Goal: Use online tool/utility: Utilize a website feature to perform a specific function

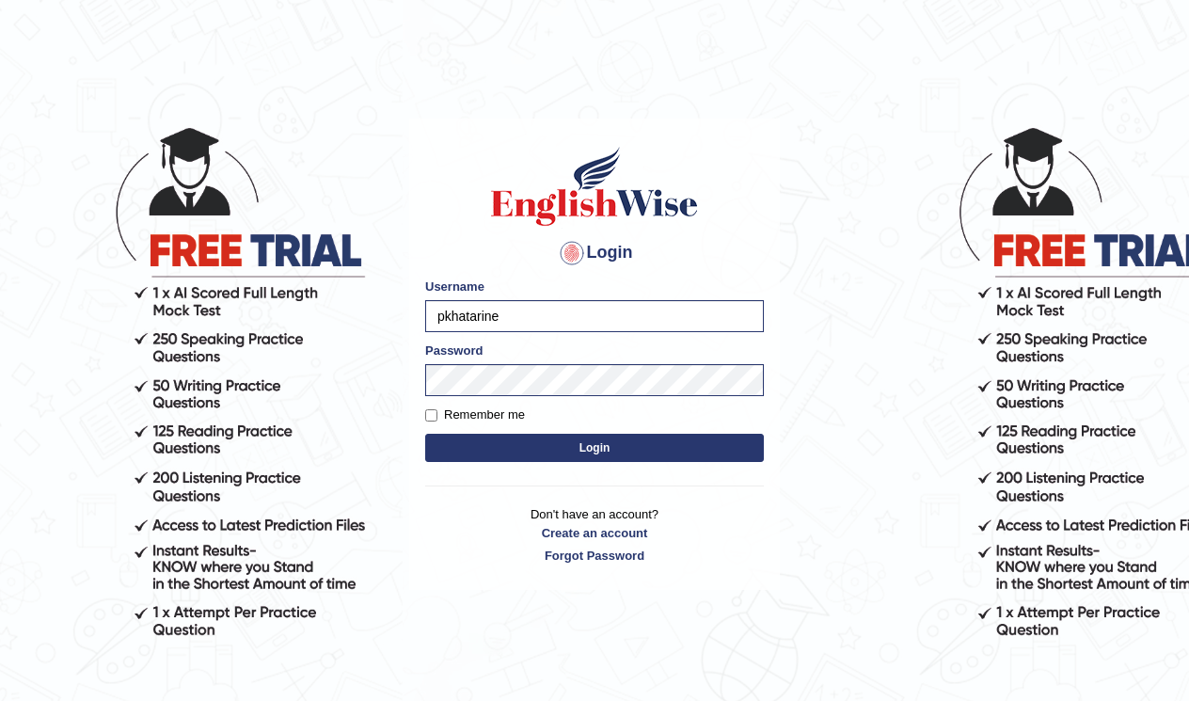
click at [436, 415] on label "Remember me" at bounding box center [475, 414] width 100 height 19
click at [436, 415] on input "Remember me" at bounding box center [431, 415] width 12 height 12
checkbox input "true"
click at [562, 450] on button "Login" at bounding box center [594, 448] width 339 height 28
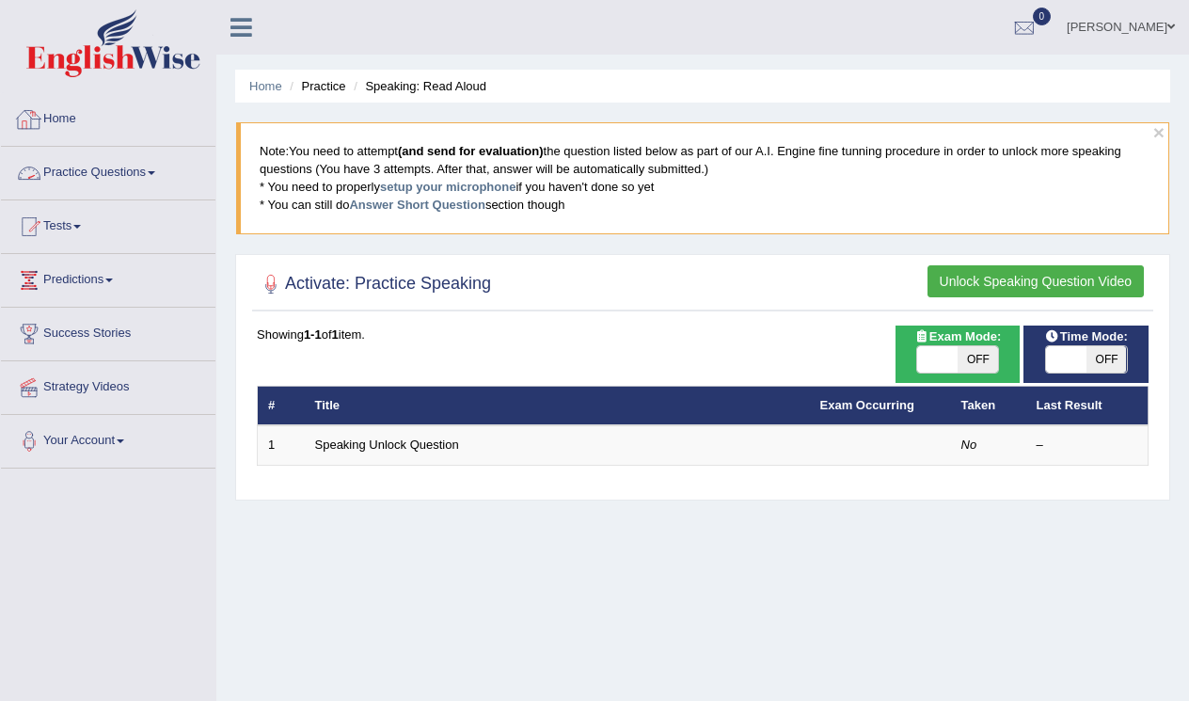
click at [136, 120] on link "Home" at bounding box center [108, 116] width 214 height 47
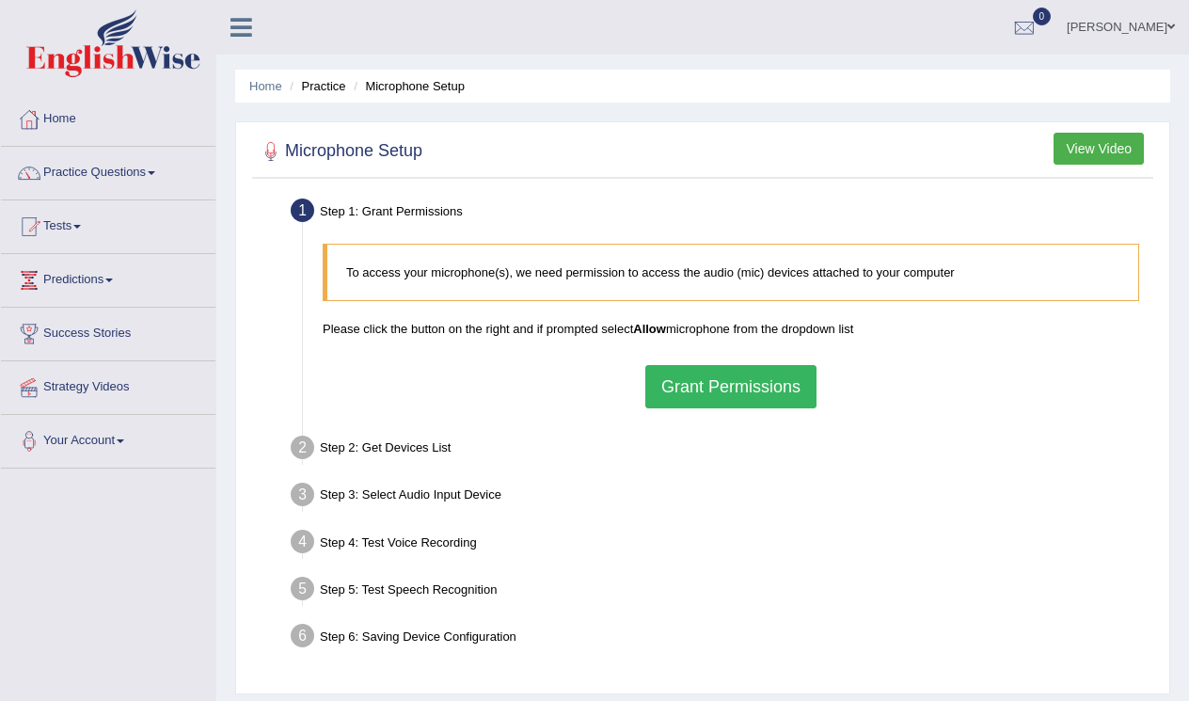
click at [688, 388] on button "Grant Permissions" at bounding box center [730, 386] width 171 height 43
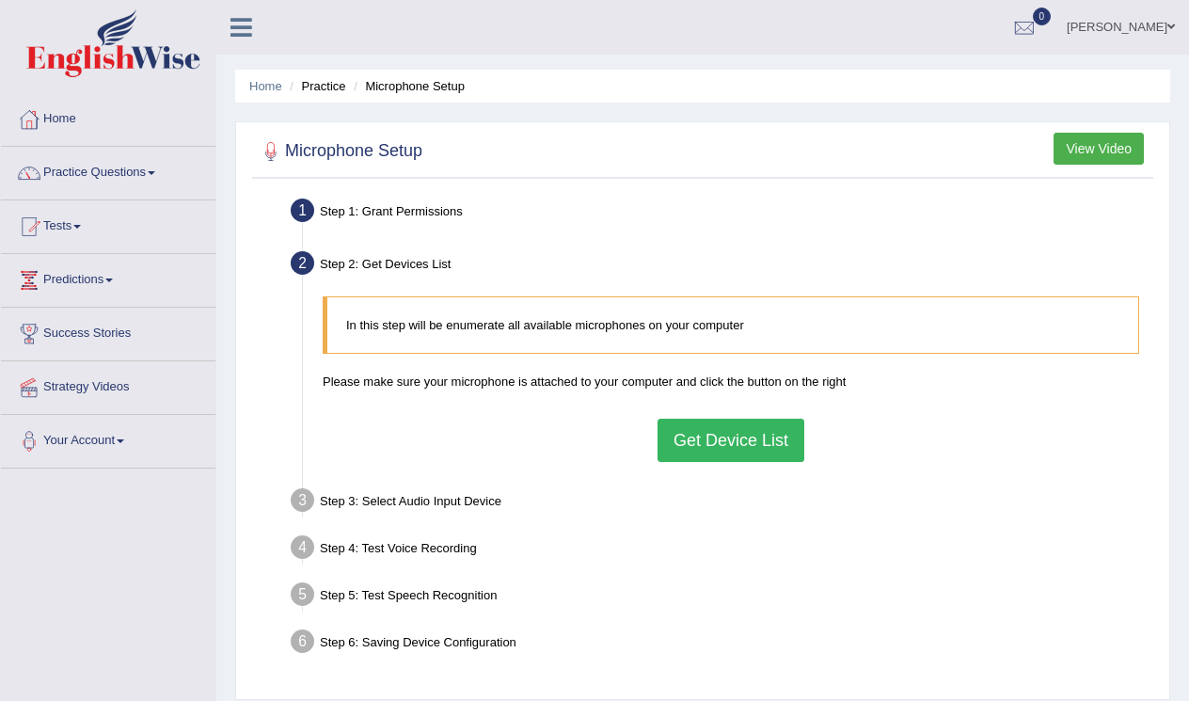
click at [706, 430] on button "Get Device List" at bounding box center [730, 440] width 147 height 43
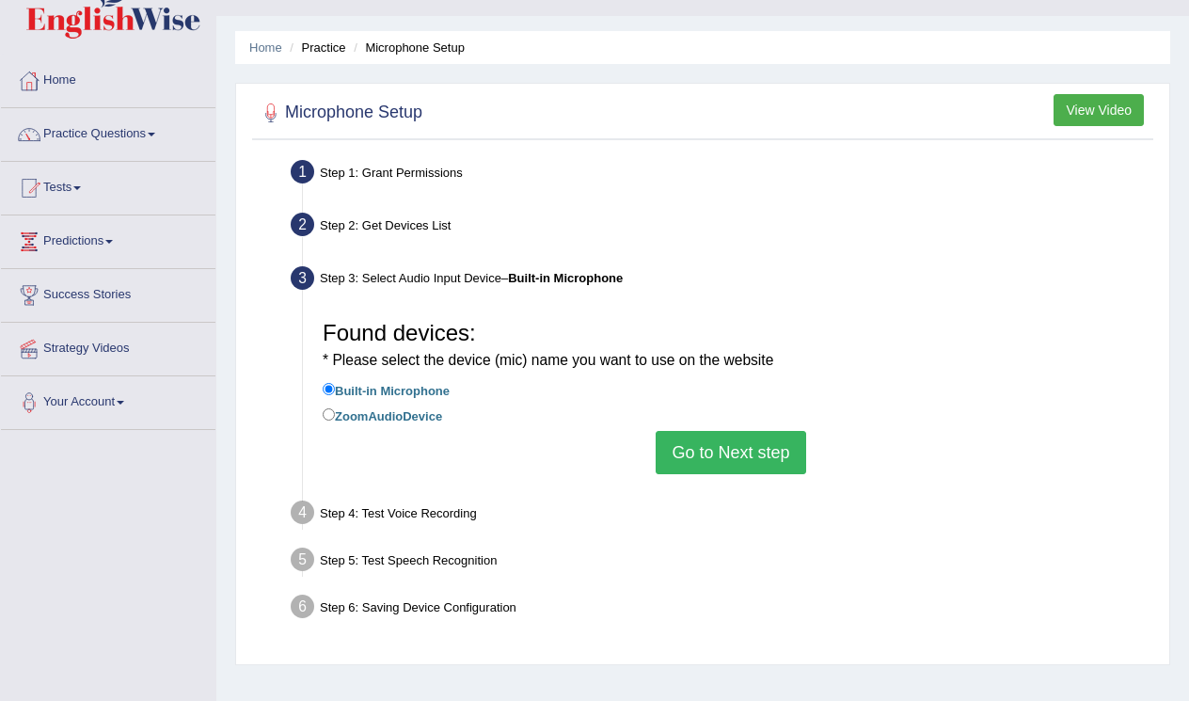
scroll to position [103, 0]
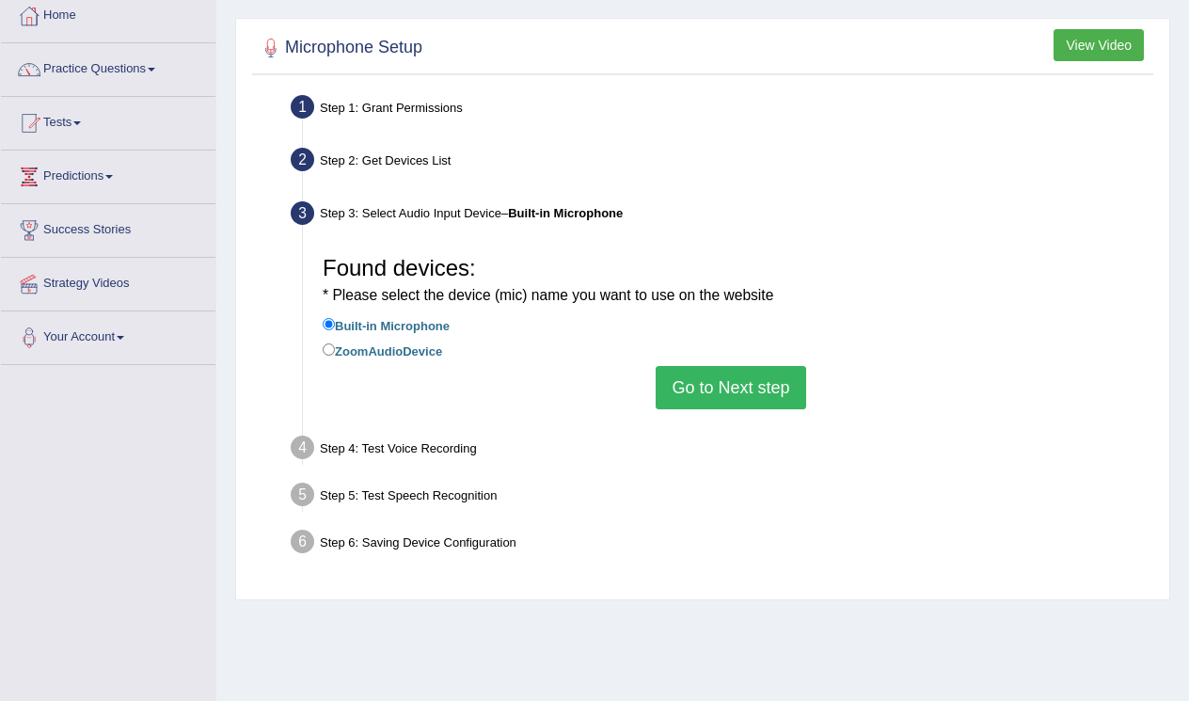
click at [705, 390] on button "Go to Next step" at bounding box center [731, 387] width 150 height 43
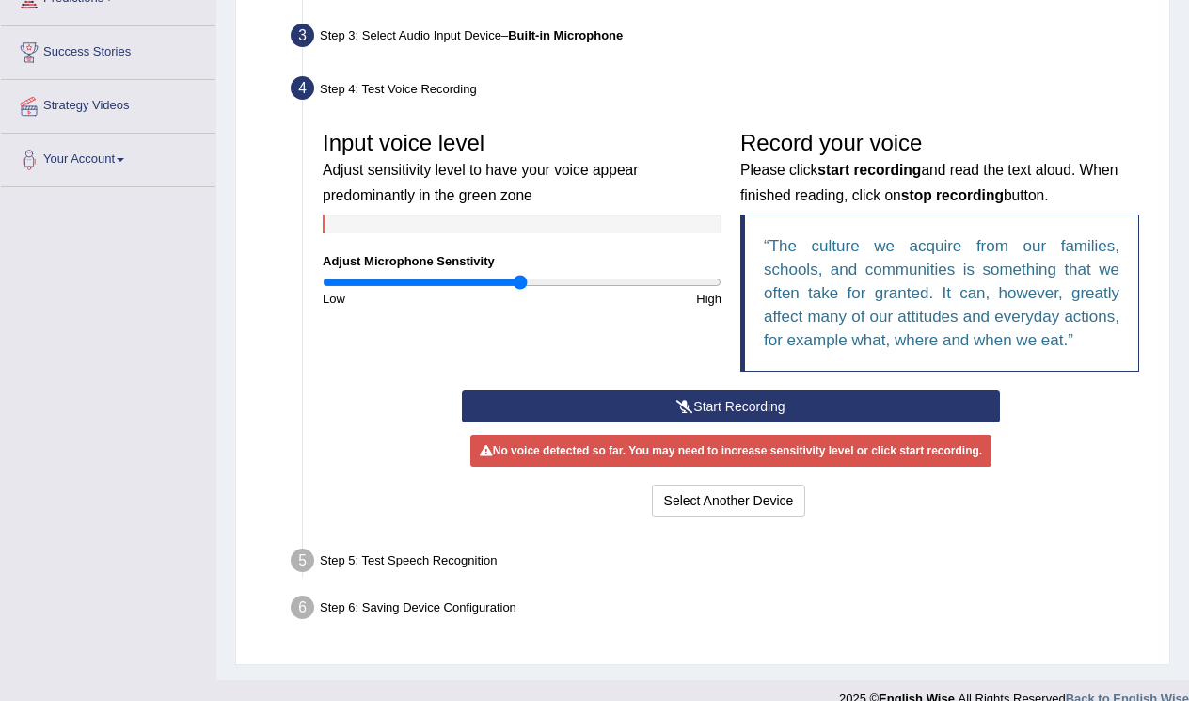
scroll to position [311, 0]
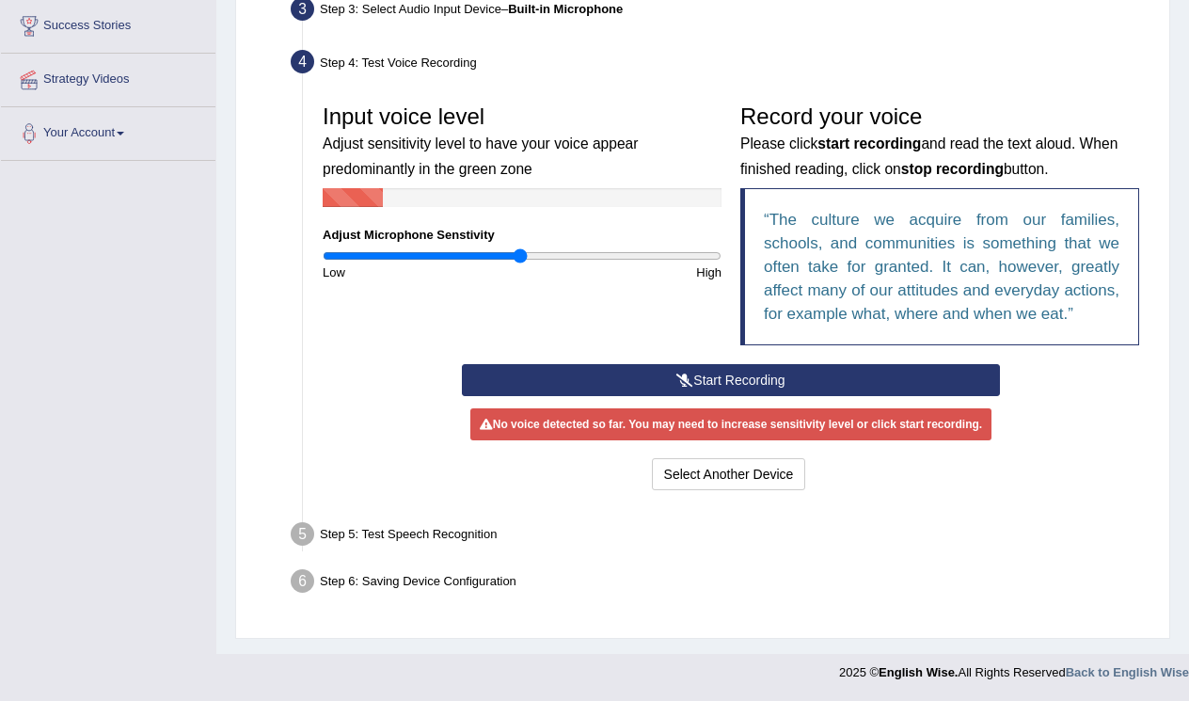
click at [686, 387] on icon at bounding box center [684, 379] width 17 height 13
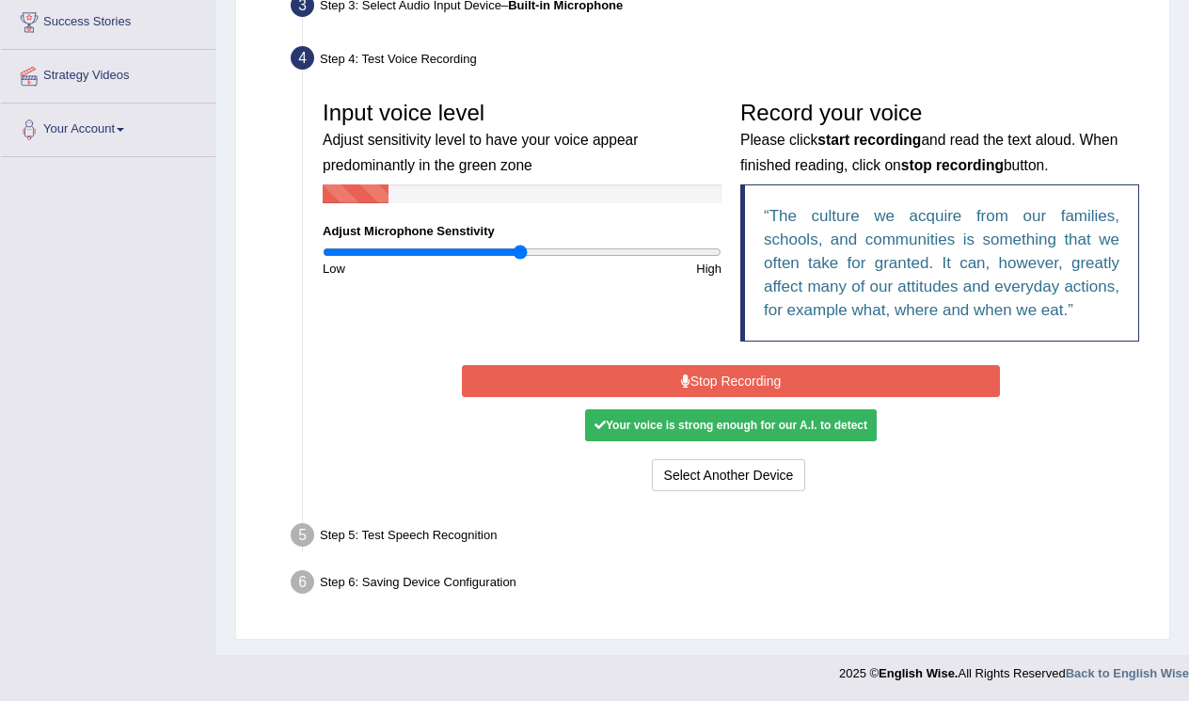
click at [686, 394] on button "Stop Recording" at bounding box center [731, 381] width 538 height 32
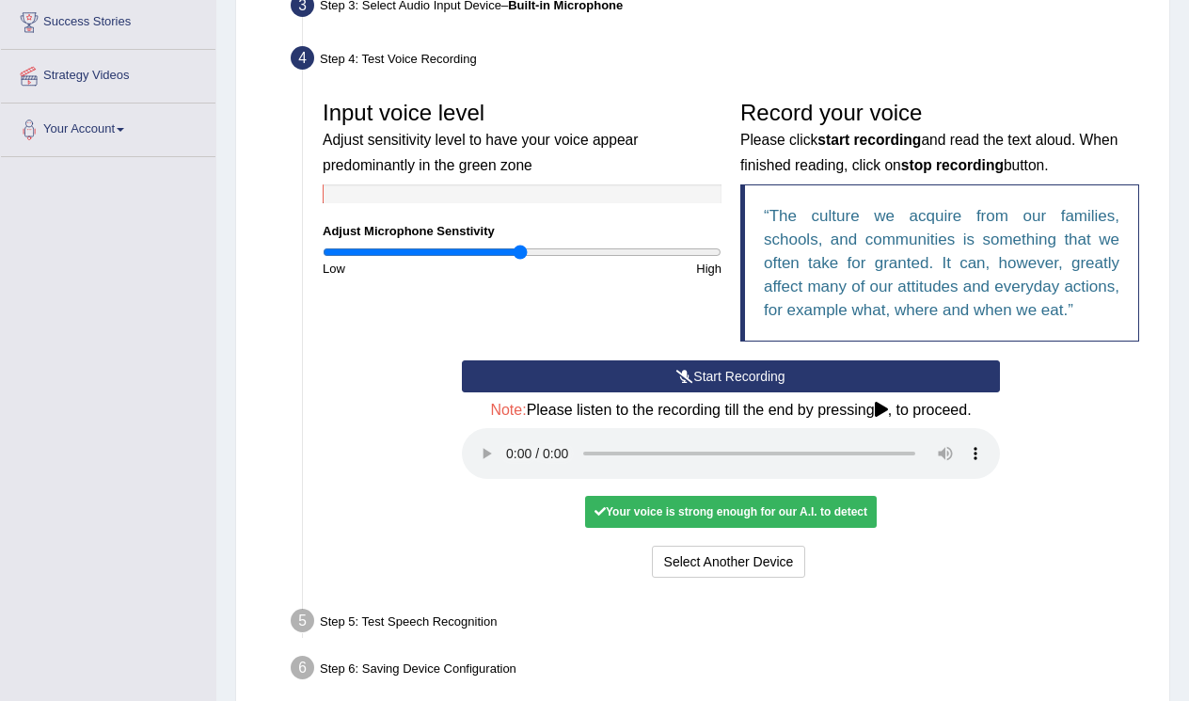
click at [511, 459] on audio at bounding box center [731, 453] width 538 height 51
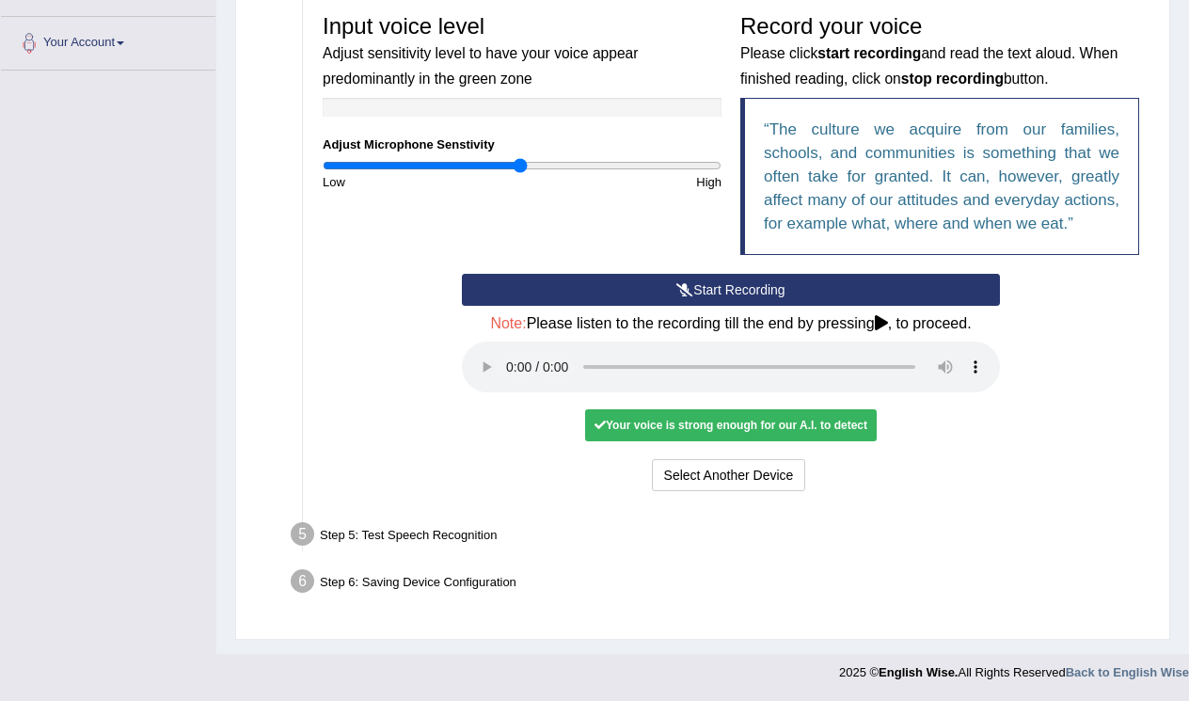
scroll to position [397, 0]
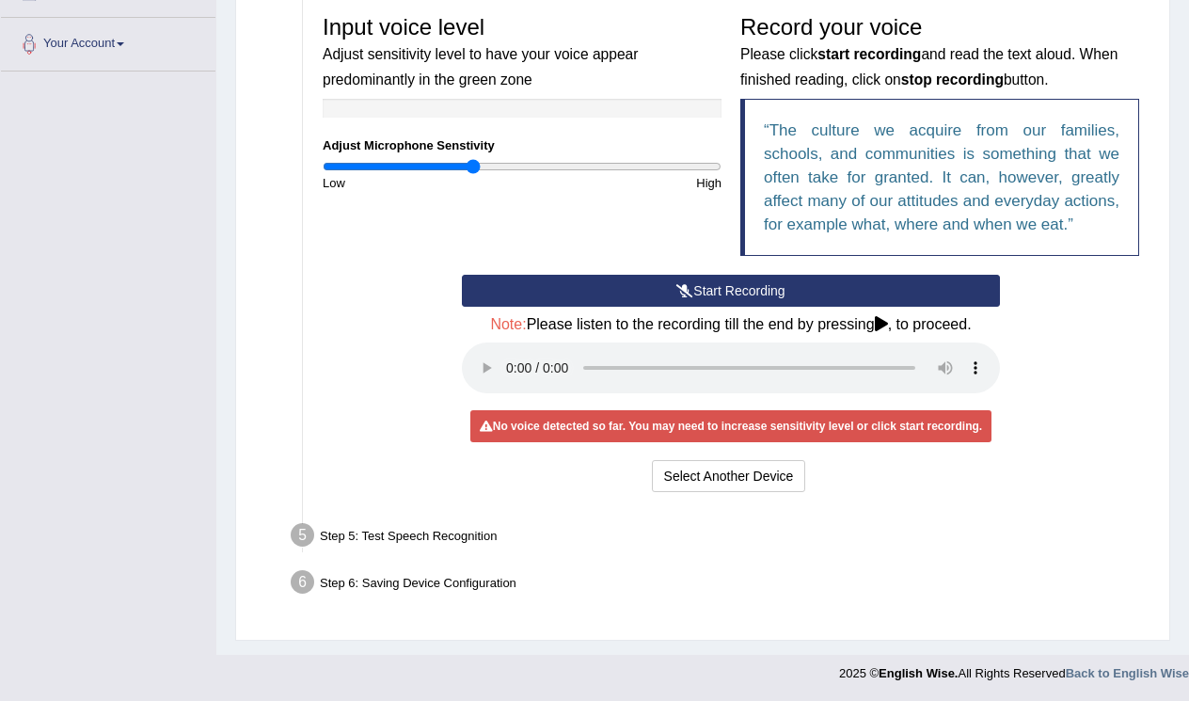
drag, startPoint x: 520, startPoint y: 161, endPoint x: 474, endPoint y: 163, distance: 46.1
click at [474, 163] on input "range" at bounding box center [522, 166] width 399 height 15
click at [678, 299] on button "Start Recording" at bounding box center [731, 291] width 538 height 32
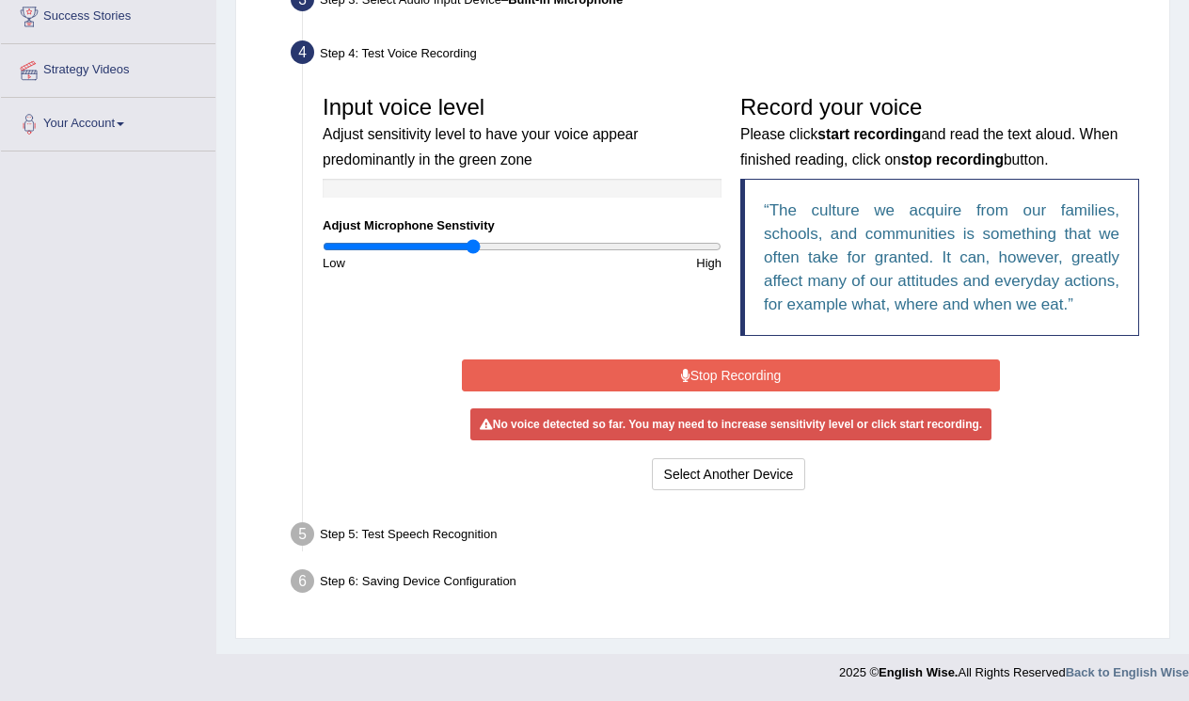
scroll to position [333, 0]
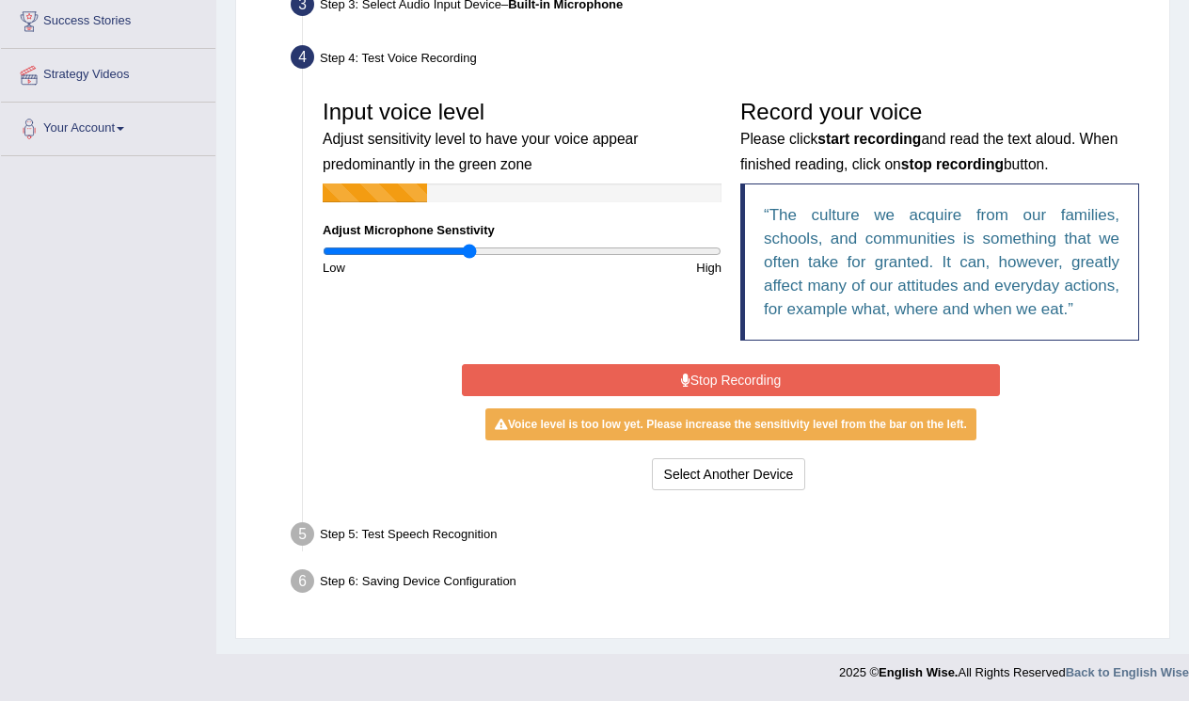
type input "0.76"
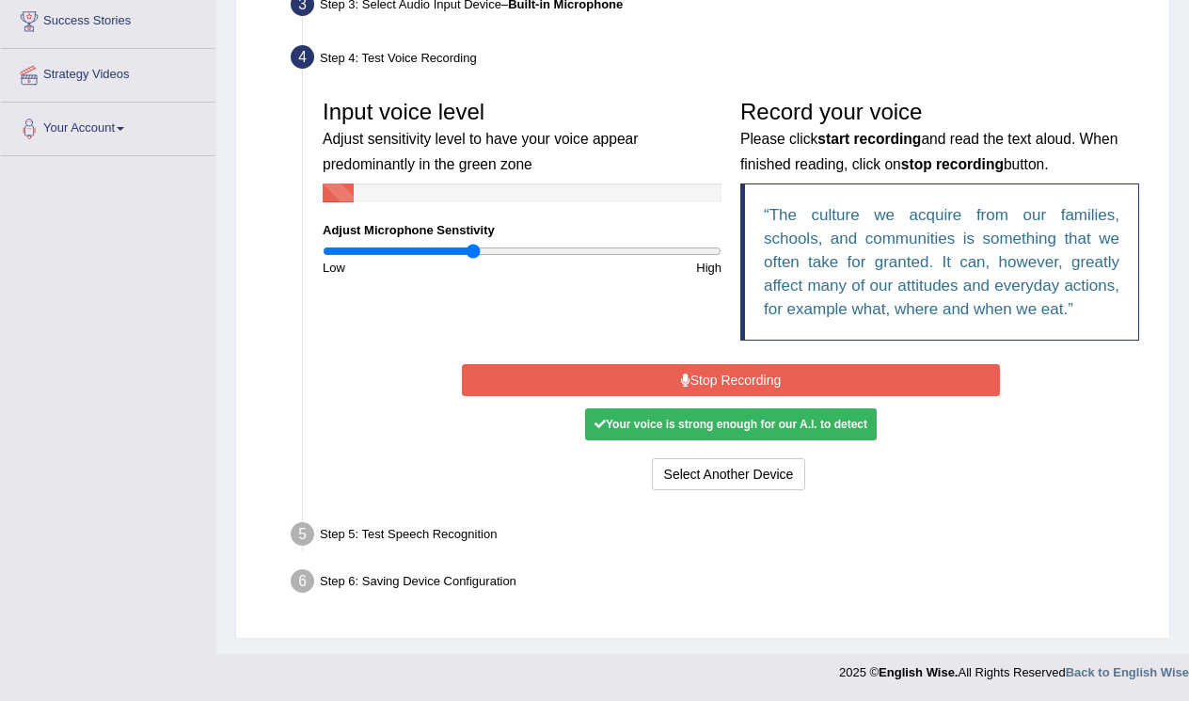
click at [475, 244] on input "range" at bounding box center [522, 251] width 399 height 15
click at [711, 382] on button "Stop Recording" at bounding box center [731, 380] width 538 height 32
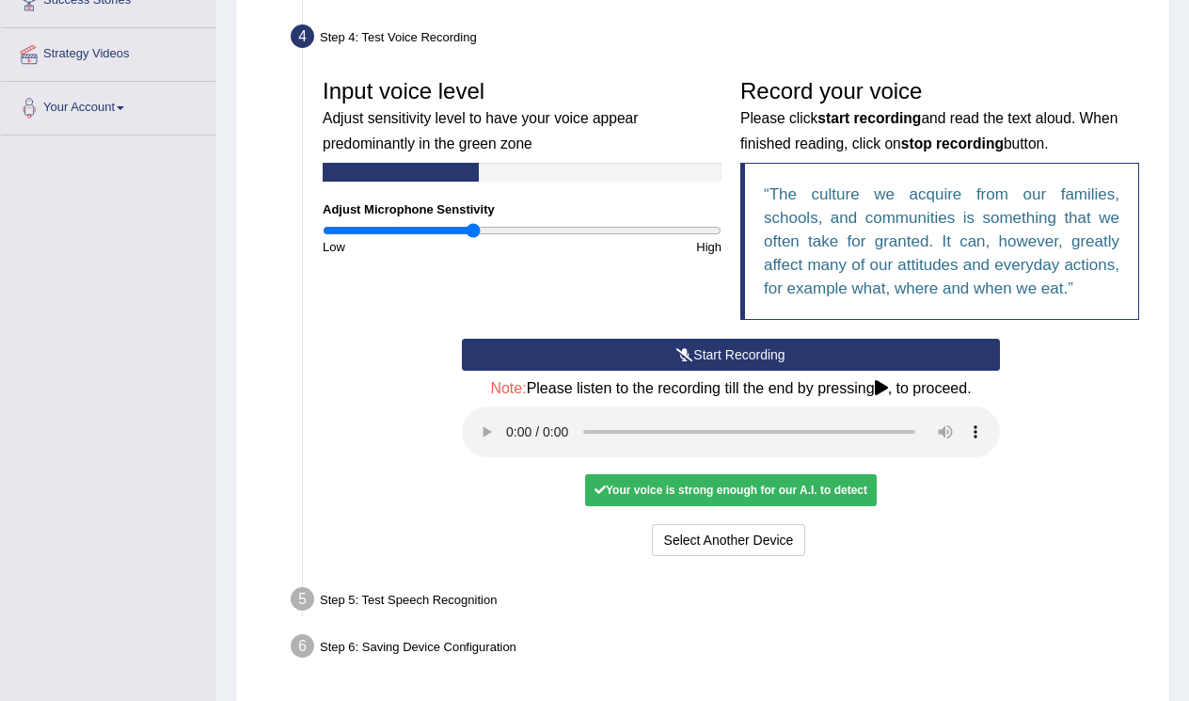
click at [511, 445] on audio at bounding box center [731, 431] width 538 height 51
click at [866, 442] on audio at bounding box center [731, 431] width 538 height 51
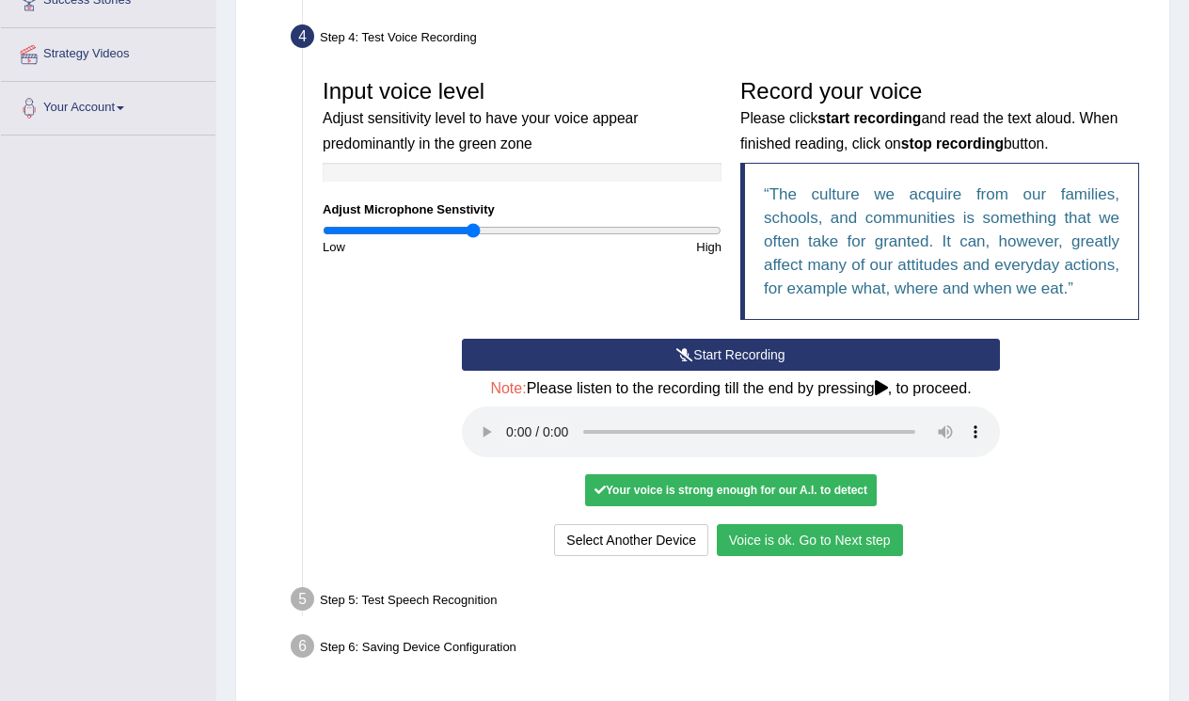
click at [846, 530] on button "Voice is ok. Go to Next step" at bounding box center [810, 540] width 186 height 32
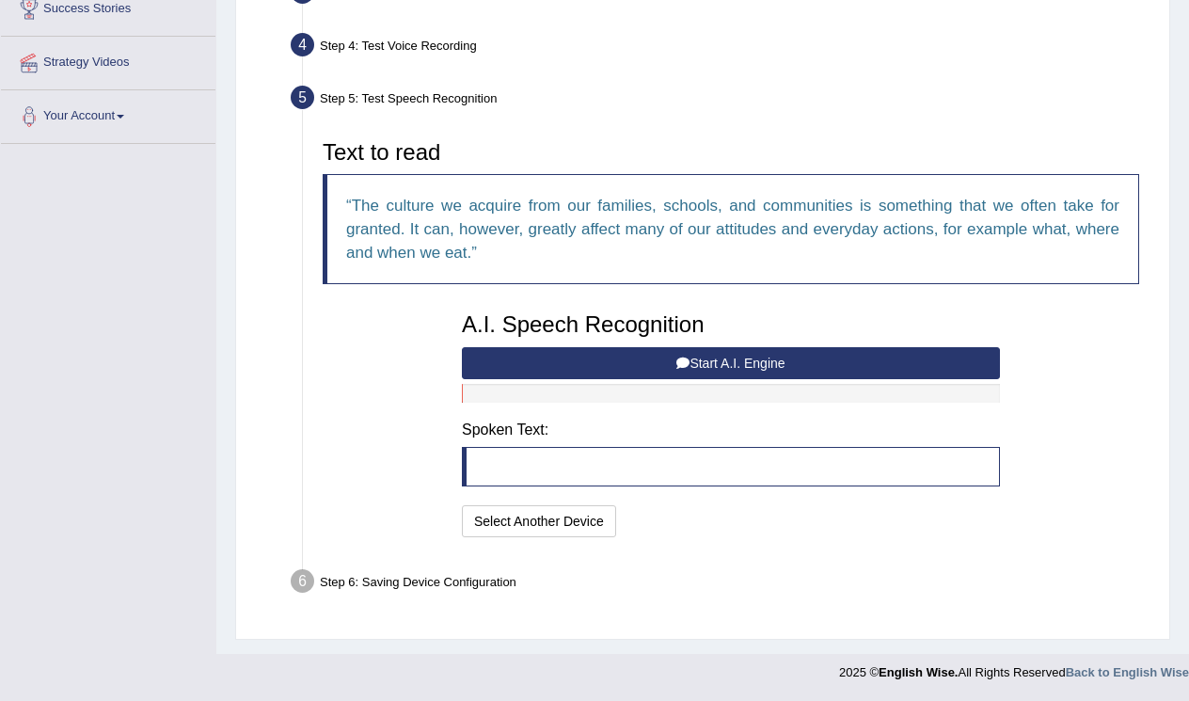
scroll to position [323, 0]
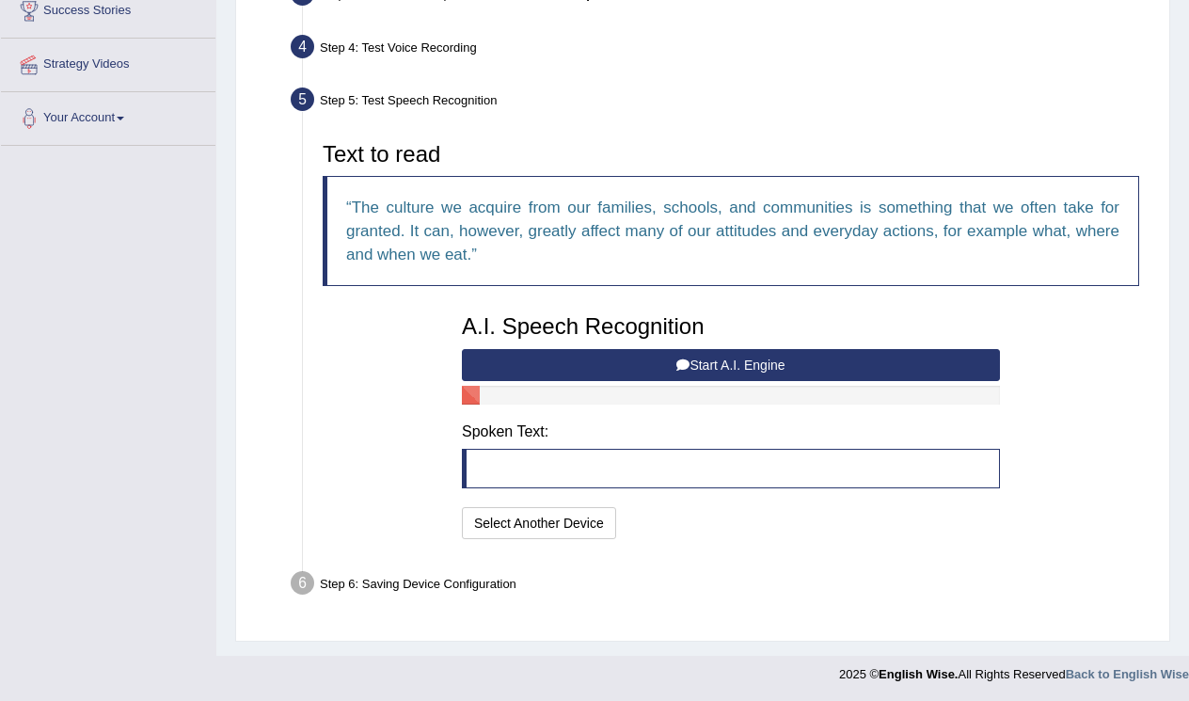
click at [764, 362] on button "Start A.I. Engine" at bounding box center [731, 365] width 538 height 32
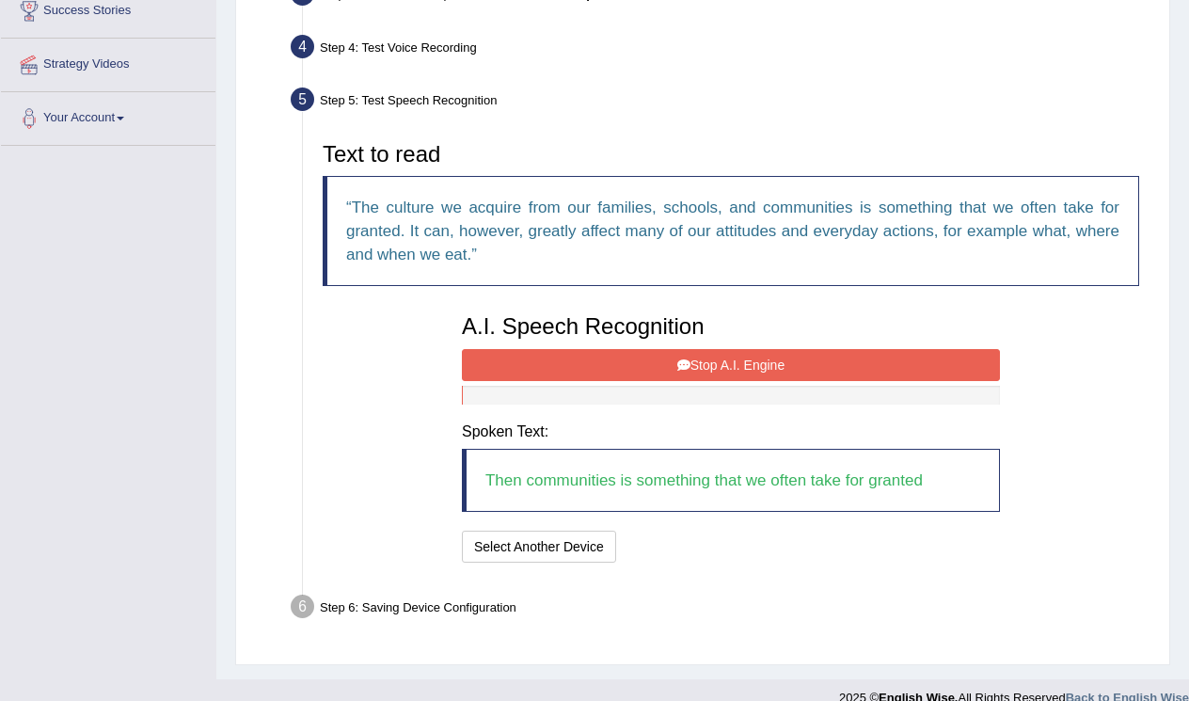
click at [694, 369] on button "Stop A.I. Engine" at bounding box center [731, 365] width 538 height 32
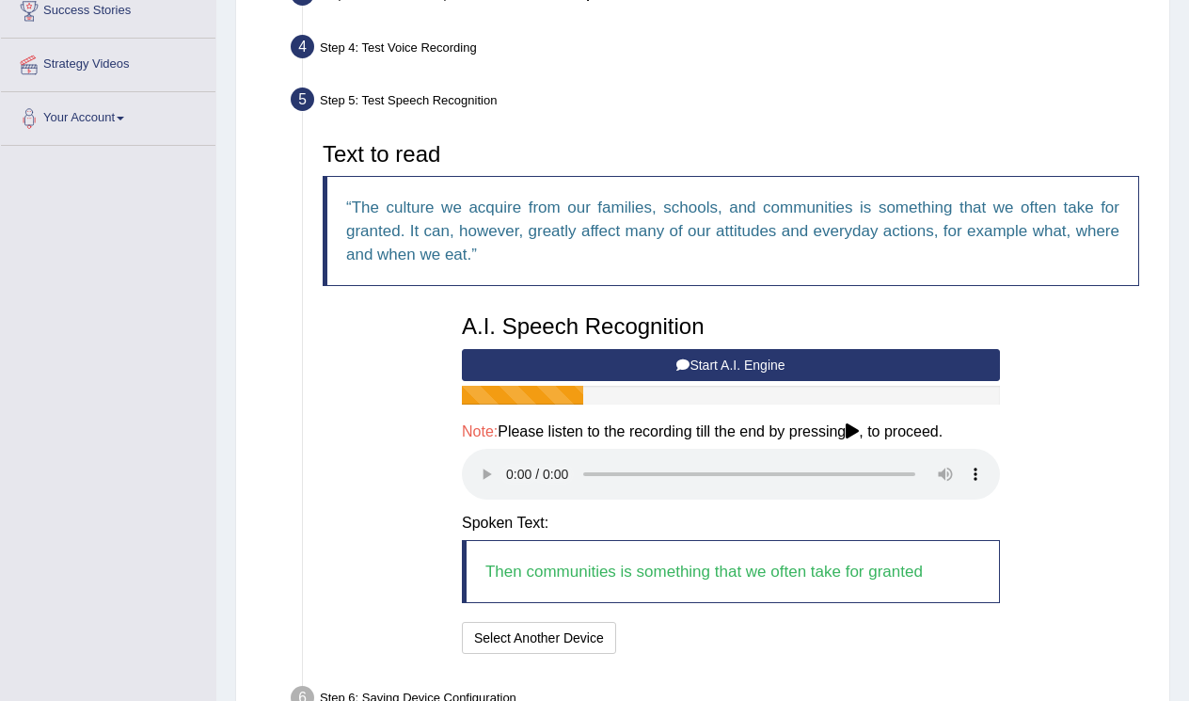
click at [695, 364] on button "Start A.I. Engine" at bounding box center [731, 365] width 538 height 32
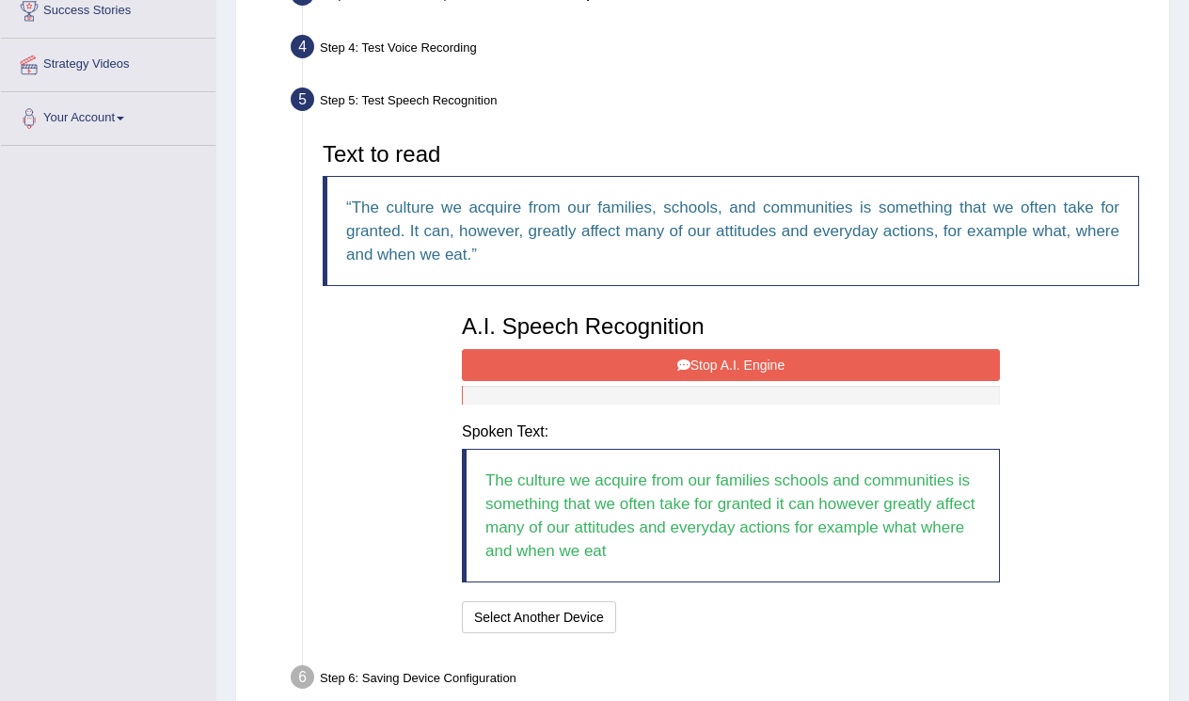
click at [709, 356] on button "Stop A.I. Engine" at bounding box center [731, 365] width 538 height 32
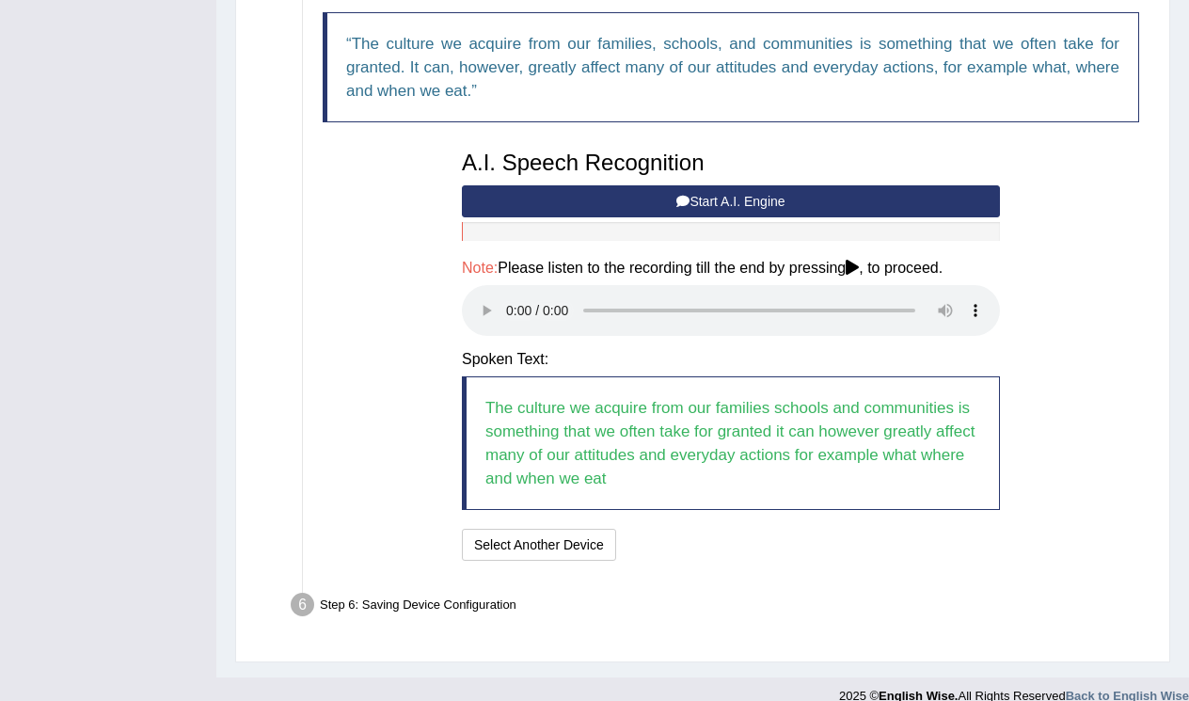
scroll to position [485, 0]
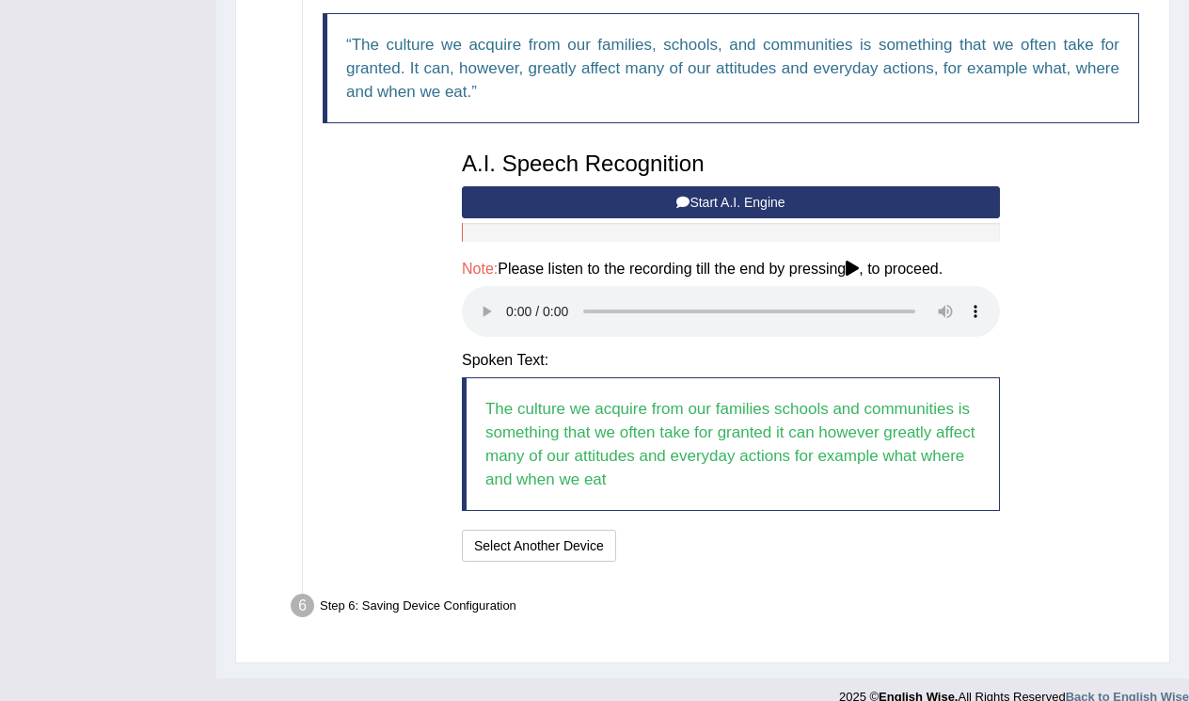
click at [510, 298] on audio at bounding box center [731, 311] width 538 height 51
click at [862, 301] on audio at bounding box center [731, 311] width 538 height 51
click at [730, 530] on button "Speech is ok. Go to Last step" at bounding box center [722, 546] width 197 height 32
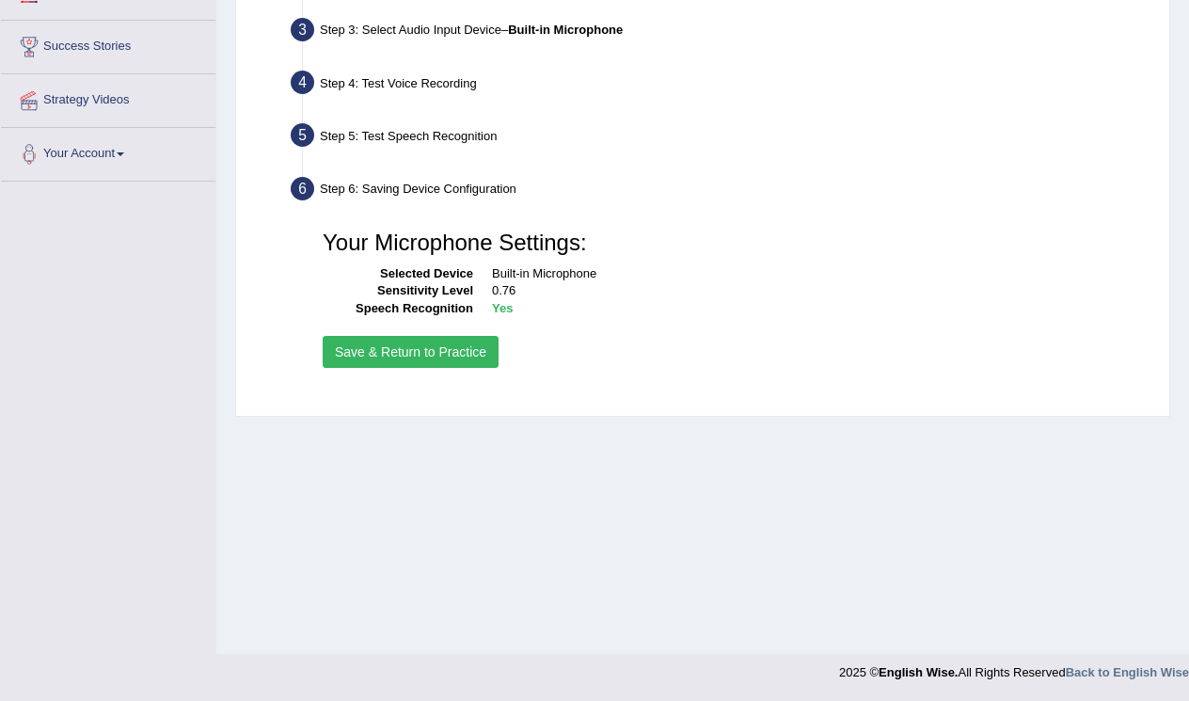
click at [417, 353] on button "Save & Return to Practice" at bounding box center [411, 352] width 176 height 32
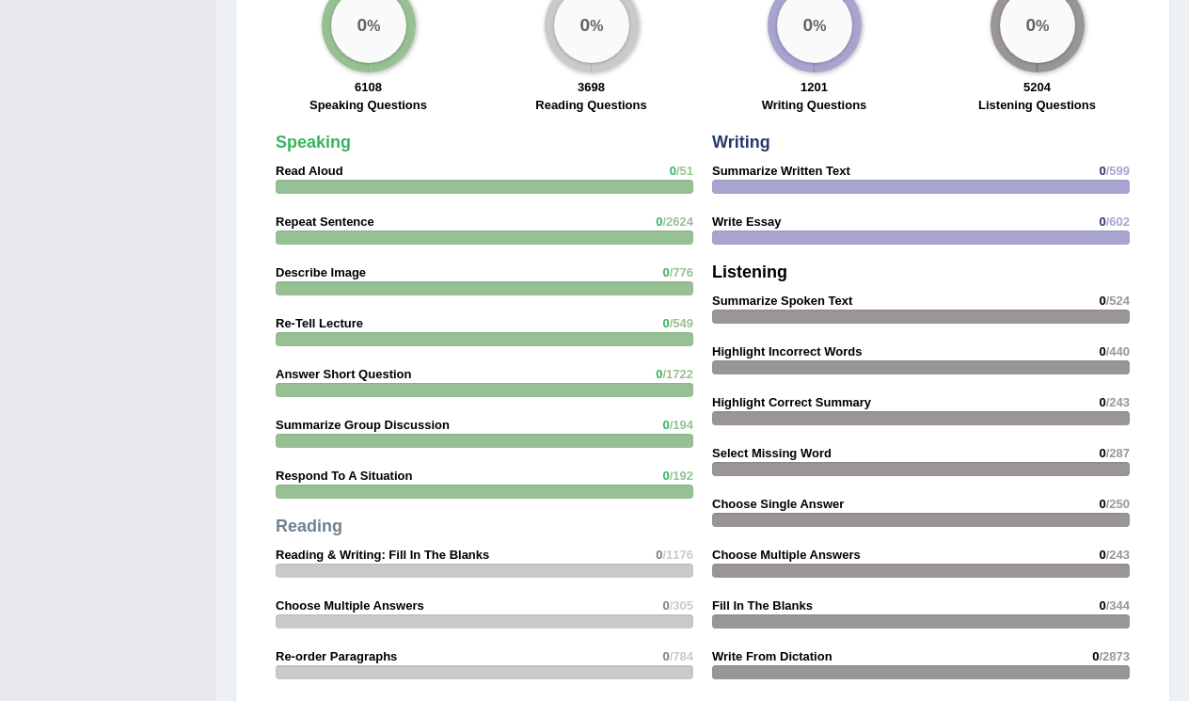
scroll to position [1478, 0]
